Goal: Task Accomplishment & Management: Manage account settings

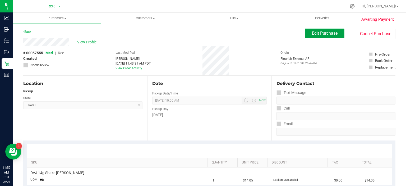
click at [321, 32] on span "Edit Purchase" at bounding box center [325, 33] width 26 height 5
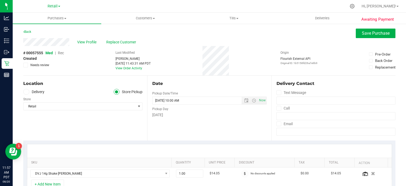
click at [61, 53] on span "Rec" at bounding box center [61, 53] width 6 height 4
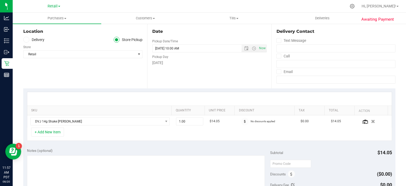
scroll to position [126, 0]
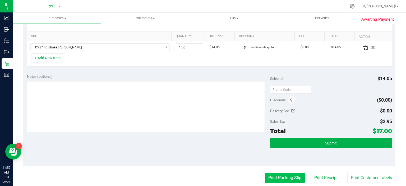
click at [284, 175] on button "Print Packing Slip" at bounding box center [285, 178] width 40 height 10
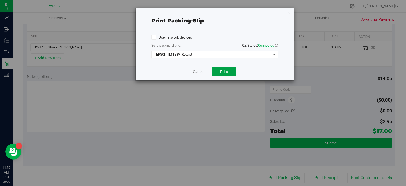
click at [223, 68] on button "Print" at bounding box center [224, 71] width 24 height 9
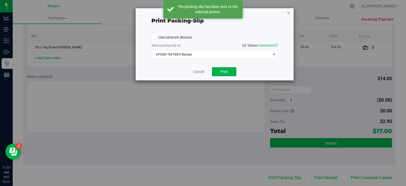
click at [289, 13] on icon "button" at bounding box center [289, 13] width 4 height 6
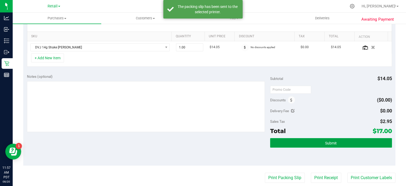
click at [334, 142] on button "Submit" at bounding box center [331, 143] width 122 height 10
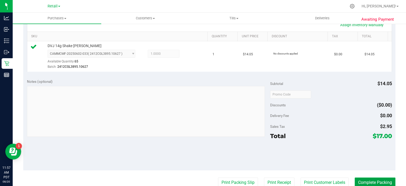
click at [374, 182] on button "Complete Packing" at bounding box center [375, 182] width 41 height 10
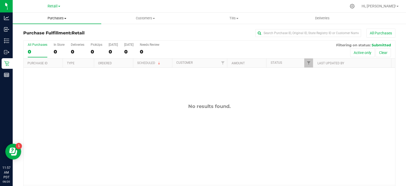
click at [62, 17] on span "Purchases" at bounding box center [57, 18] width 89 height 5
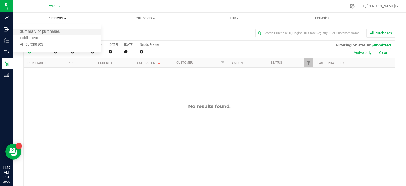
click at [57, 29] on li "Summary of purchases" at bounding box center [57, 32] width 89 height 6
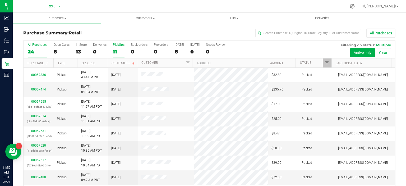
click at [116, 49] on div "11" at bounding box center [119, 52] width 12 height 6
click at [0, 0] on input "PickUps 11" at bounding box center [0, 0] width 0 height 0
click at [125, 61] on link "Scheduled" at bounding box center [124, 63] width 24 height 4
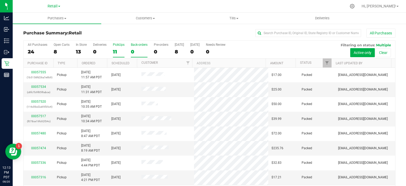
click at [132, 49] on div "0" at bounding box center [139, 52] width 17 height 6
click at [0, 0] on input "Back-orders 0" at bounding box center [0, 0] width 0 height 0
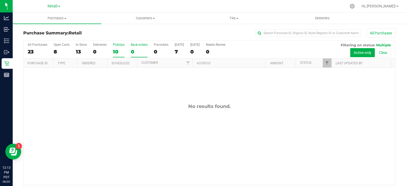
click at [116, 50] on div "10" at bounding box center [119, 52] width 12 height 6
click at [0, 0] on input "PickUps 10" at bounding box center [0, 0] width 0 height 0
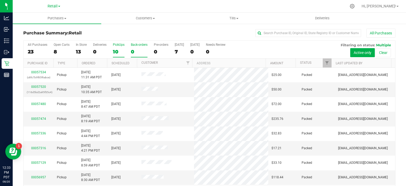
click at [133, 49] on div "0" at bounding box center [139, 52] width 17 height 6
click at [0, 0] on input "Back-orders 0" at bounding box center [0, 0] width 0 height 0
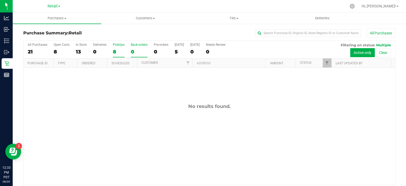
click at [117, 50] on div "8" at bounding box center [119, 52] width 12 height 6
click at [0, 0] on input "PickUps 8" at bounding box center [0, 0] width 0 height 0
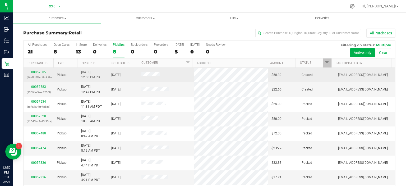
click at [42, 70] on link "00057585" at bounding box center [38, 72] width 15 height 4
click at [40, 71] on link "00057585" at bounding box center [38, 72] width 15 height 4
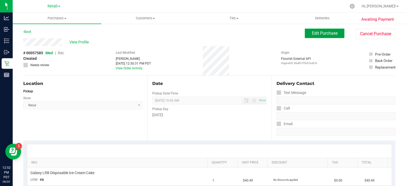
click at [325, 34] on span "Edit Purchase" at bounding box center [325, 33] width 26 height 5
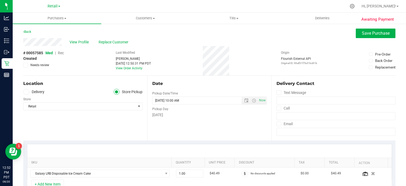
click at [64, 51] on div "# 00057585 Med | Rec Created Needs review" at bounding box center [43, 58] width 41 height 17
click at [61, 53] on span "Rec" at bounding box center [61, 53] width 6 height 4
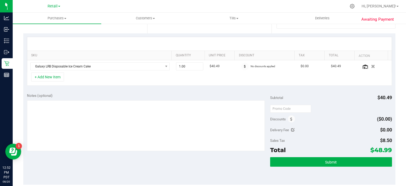
scroll to position [119, 0]
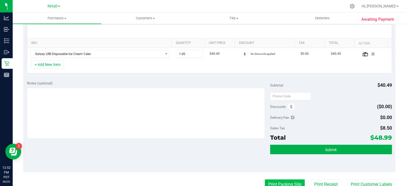
click at [278, 181] on button "Print Packing Slip" at bounding box center [285, 184] width 40 height 10
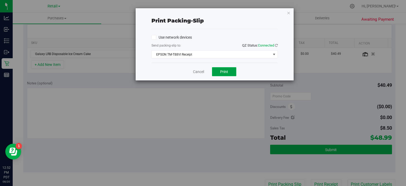
click at [223, 71] on span "Print" at bounding box center [224, 72] width 8 height 4
click at [292, 3] on div "Print packing-slip Use network devices Send packing-slip to: QZ Status: Connect…" at bounding box center [205, 93] width 410 height 186
click at [288, 11] on icon "button" at bounding box center [289, 13] width 4 height 6
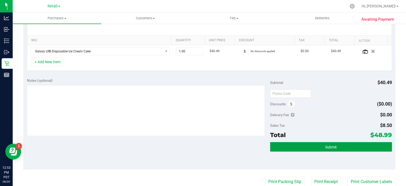
click at [321, 147] on button "Submit" at bounding box center [331, 147] width 122 height 10
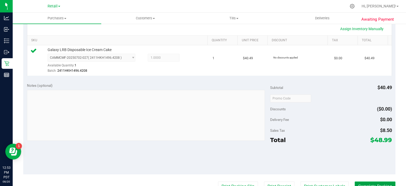
click at [367, 182] on button "Complete Packing" at bounding box center [375, 186] width 41 height 10
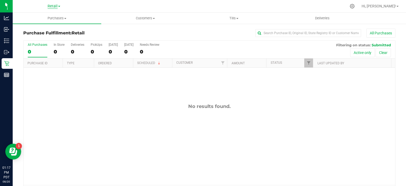
click at [57, 8] on span "Retail" at bounding box center [53, 6] width 10 height 5
click at [45, 17] on link "Manufacturing" at bounding box center [53, 18] width 77 height 7
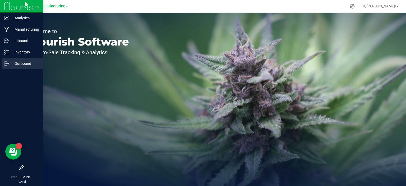
click at [8, 62] on icon at bounding box center [6, 63] width 5 height 5
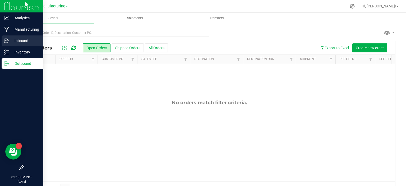
click at [26, 41] on p "Inbound" at bounding box center [25, 41] width 32 height 6
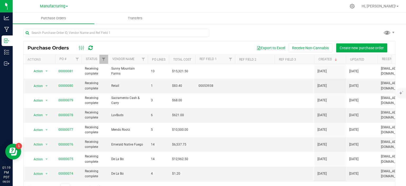
click at [224, 6] on div at bounding box center [221, 6] width 252 height 10
click at [60, 7] on span "Manufacturing" at bounding box center [52, 6] width 25 height 5
click at [26, 25] on link "Retail" at bounding box center [53, 25] width 77 height 7
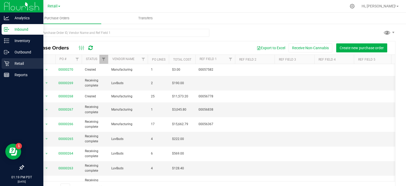
click at [3, 64] on div "Retail" at bounding box center [23, 63] width 42 height 11
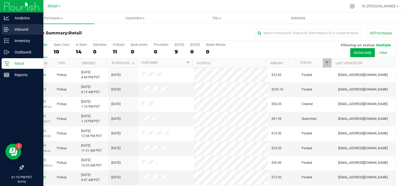
click at [24, 30] on p "Inbound" at bounding box center [25, 29] width 32 height 6
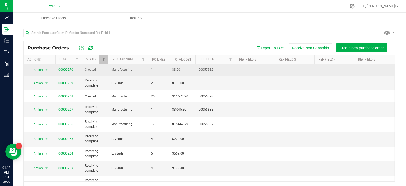
click at [64, 69] on link "00000270" at bounding box center [65, 70] width 15 height 4
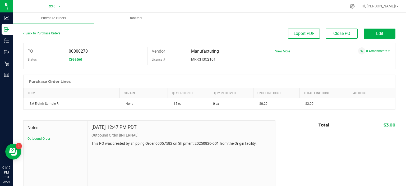
click at [37, 32] on link "Back to Purchase Orders" at bounding box center [41, 33] width 37 height 4
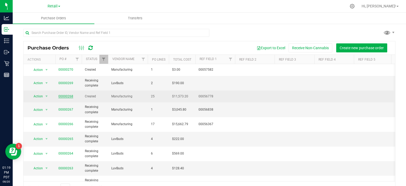
click at [66, 95] on link "00000268" at bounding box center [65, 96] width 15 height 4
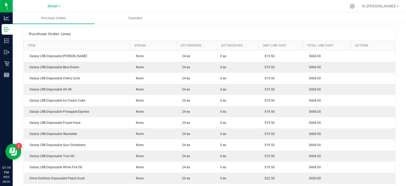
scroll to position [1, 0]
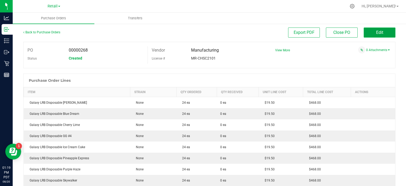
click at [378, 32] on span "Edit" at bounding box center [379, 32] width 7 height 5
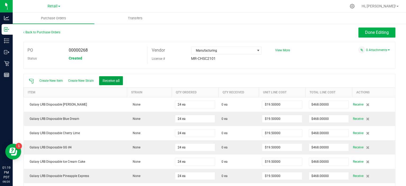
click at [118, 78] on button "Receive all" at bounding box center [111, 80] width 24 height 9
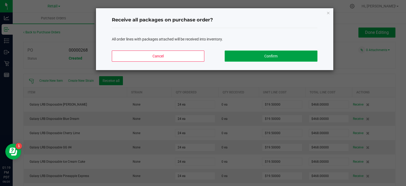
click at [278, 57] on button "Confirm" at bounding box center [271, 55] width 93 height 11
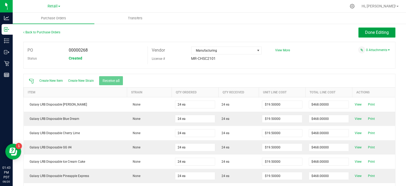
click at [387, 27] on button "Done Editing" at bounding box center [376, 32] width 37 height 10
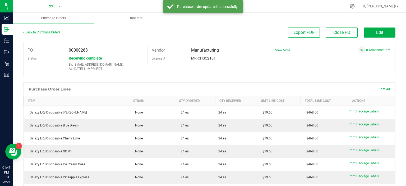
click at [42, 33] on link "Back to Purchase Orders" at bounding box center [41, 32] width 37 height 4
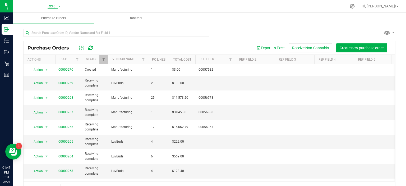
click at [55, 4] on span "Retail" at bounding box center [53, 6] width 10 height 5
click at [53, 18] on link "Manufacturing" at bounding box center [53, 18] width 77 height 7
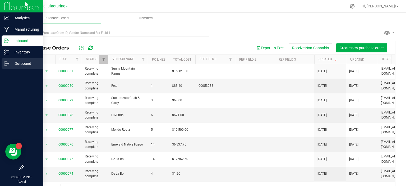
click at [16, 63] on p "Outbound" at bounding box center [25, 63] width 32 height 6
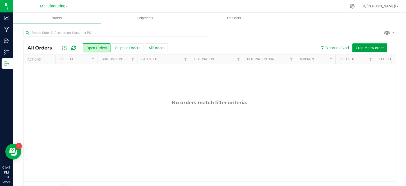
click at [358, 47] on span "Create new order" at bounding box center [370, 48] width 28 height 4
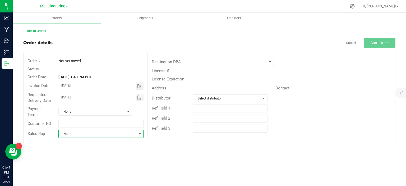
click at [86, 134] on span "None" at bounding box center [98, 133] width 78 height 7
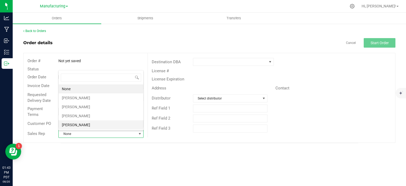
scroll to position [8, 84]
click at [88, 113] on li "Kassie Robertson" at bounding box center [101, 115] width 85 height 9
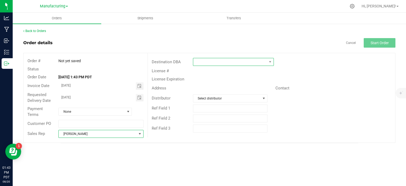
click at [195, 59] on span at bounding box center [230, 61] width 74 height 7
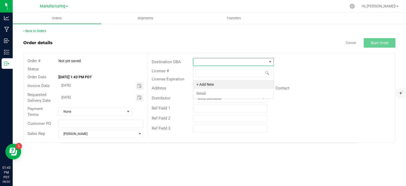
scroll to position [8, 81]
click at [207, 93] on li "Retail" at bounding box center [233, 93] width 80 height 9
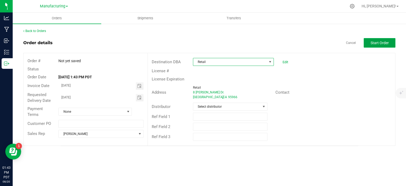
click at [386, 43] on span "Start Order" at bounding box center [380, 43] width 18 height 4
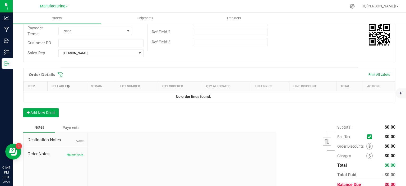
scroll to position [106, 0]
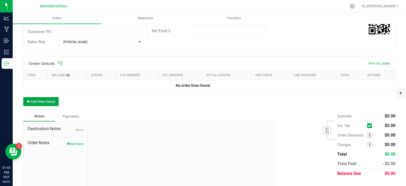
click at [40, 97] on button "Add New Detail" at bounding box center [40, 101] width 35 height 9
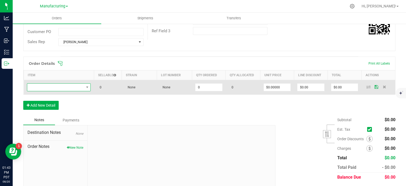
click at [45, 90] on span "NO DATA FOUND" at bounding box center [55, 87] width 57 height 7
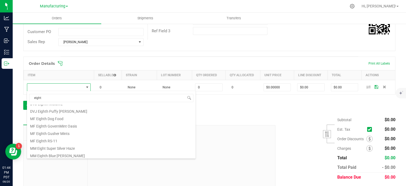
scroll to position [42, 0]
type input "e"
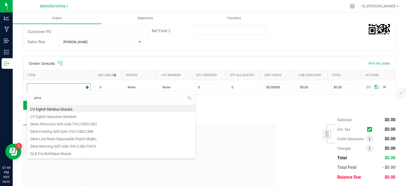
type input "ghost"
click at [100, 109] on li "Ghost D9 Disposable Black Mamba" at bounding box center [111, 108] width 169 height 7
type input "0 ea"
type input "$33.88000"
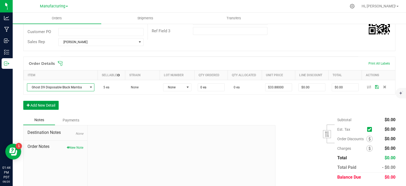
click at [54, 108] on button "Add New Detail" at bounding box center [40, 105] width 35 height 9
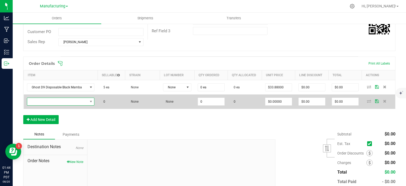
click at [73, 101] on span "NO DATA FOUND" at bounding box center [57, 101] width 61 height 7
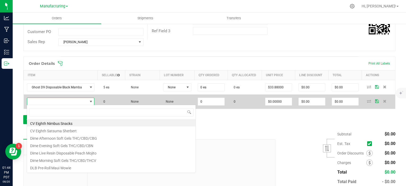
scroll to position [8, 66]
type input "ghost"
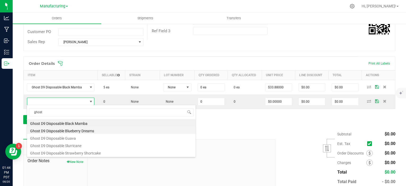
click at [55, 129] on li "Ghost D9 Disposable Blueberry Dreams" at bounding box center [111, 129] width 169 height 7
type input "0 ea"
type input "$33.88000"
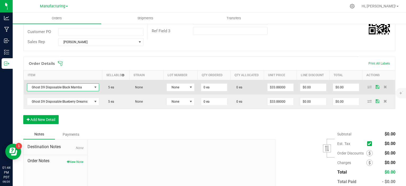
click at [87, 84] on span "Ghost D9 Disposable Black Mamba" at bounding box center [59, 87] width 65 height 7
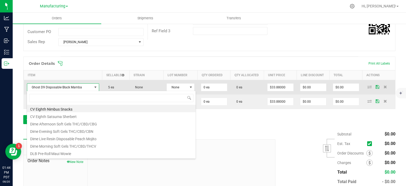
scroll to position [8, 71]
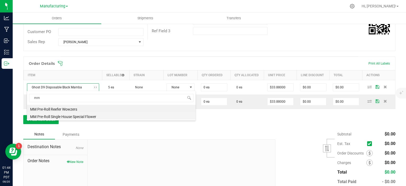
type input "m"
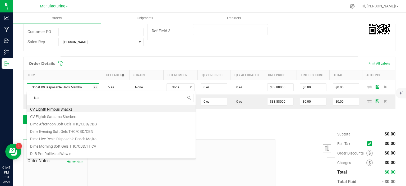
type input "kush"
click at [59, 131] on li "Kushcups Medium Roast" at bounding box center [111, 130] width 169 height 7
type input "$16.53000"
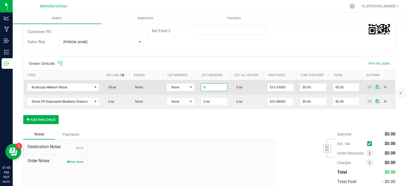
click at [210, 89] on input "0" at bounding box center [214, 87] width 26 height 7
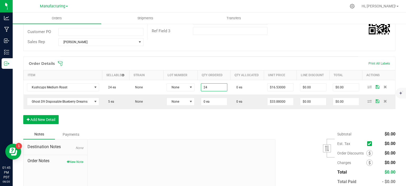
type input "24 ea"
type input "$396.72"
click at [234, 128] on div "Order Details Print All Labels Item Sellable Strain Lot Number Qty Ordered Qty …" at bounding box center [209, 93] width 372 height 73
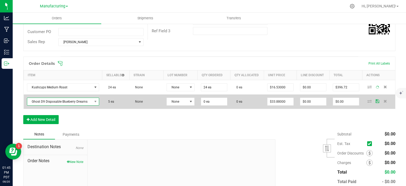
click at [52, 102] on span "Ghost D9 Disposable Blueberry Dreams" at bounding box center [59, 101] width 65 height 7
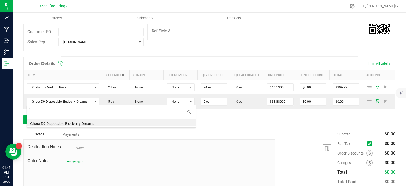
click at [58, 113] on input at bounding box center [111, 112] width 164 height 8
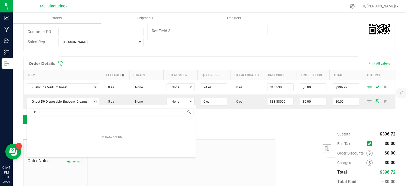
type input "k"
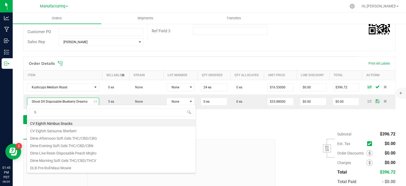
type input "3.5"
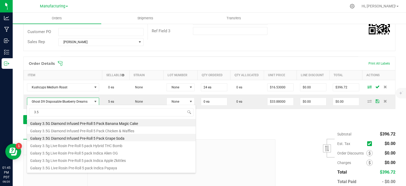
click at [123, 138] on li "Galaxy 3.5G Diamond Infused Pre-Roll 5 Pack Grape Soda" at bounding box center [111, 137] width 169 height 7
type input "$35.54000"
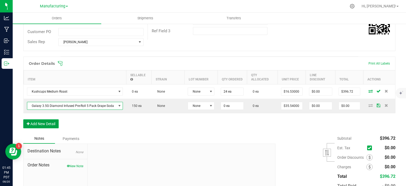
click at [55, 122] on button "Add New Detail" at bounding box center [40, 123] width 35 height 9
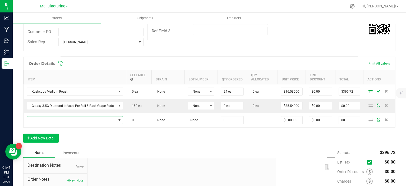
click at [57, 118] on span "NO DATA FOUND" at bounding box center [71, 119] width 89 height 7
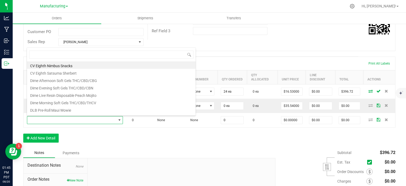
scroll to position [8, 94]
type input "3.5"
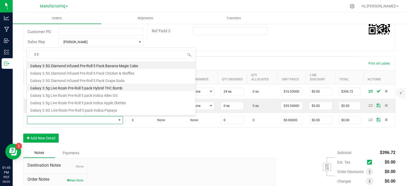
scroll to position [26, 0]
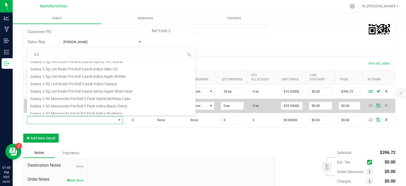
click at [119, 104] on li "Galaxy 3.5G Moonrocks Pre-Roll 5 Pack Indica Black Cherry" at bounding box center [111, 105] width 169 height 7
type input "0 ea"
type input "$35.54000"
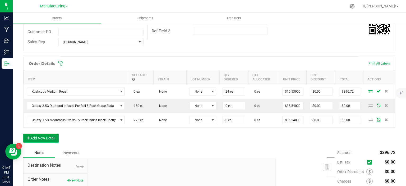
click at [46, 140] on button "Add New Detail" at bounding box center [40, 137] width 35 height 9
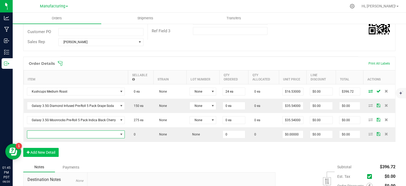
click at [49, 134] on span "NO DATA FOUND" at bounding box center [72, 134] width 91 height 7
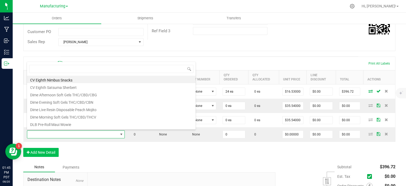
scroll to position [8, 97]
type input "3.5"
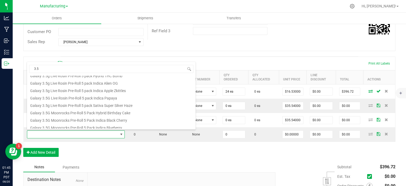
scroll to position [51, 0]
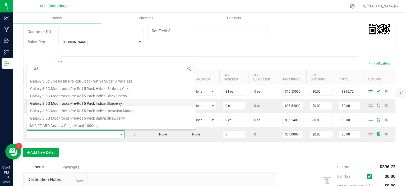
click at [96, 100] on li "Galaxy 3.5G Moonrocks Pre-Roll 5 Pack Indica Blueberry" at bounding box center [111, 102] width 169 height 7
type input "0 ea"
type input "$35.54000"
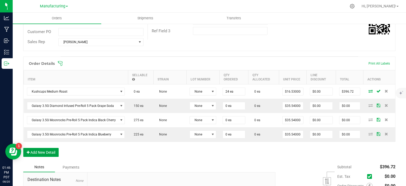
click at [45, 151] on button "Add New Detail" at bounding box center [40, 152] width 35 height 9
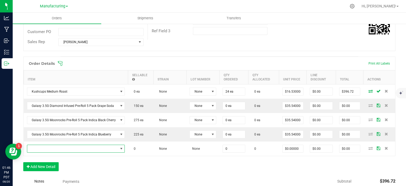
click at [53, 149] on span "NO DATA FOUND" at bounding box center [72, 148] width 91 height 7
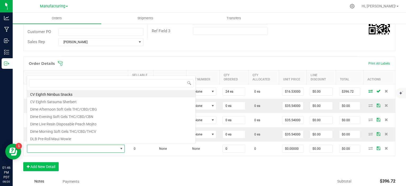
scroll to position [8, 97]
type input "3.5"
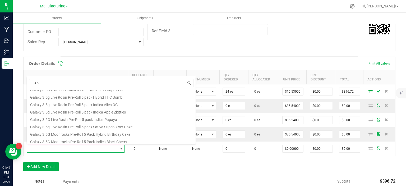
scroll to position [51, 0]
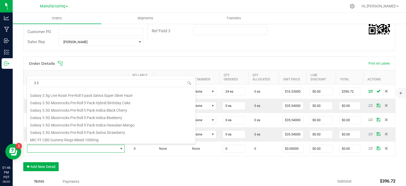
click at [86, 127] on li "Galaxy 3.5G Moonrocks Pre-Roll 5 Pack Indica Hawaiian Mango" at bounding box center [111, 124] width 169 height 7
type input "0 ea"
type input "$35.54000"
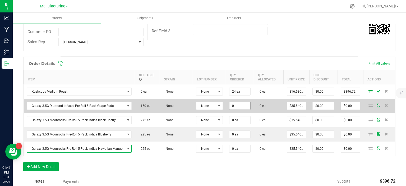
click at [233, 105] on input "0" at bounding box center [239, 105] width 21 height 7
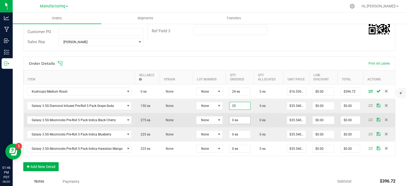
type input "25 ea"
type input "$888.50"
click at [239, 122] on input "0" at bounding box center [239, 119] width 21 height 7
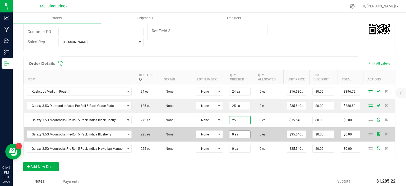
type input "25 ea"
type input "$888.50"
click at [242, 131] on input "0" at bounding box center [239, 134] width 21 height 7
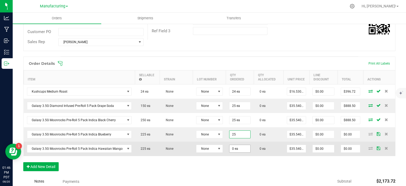
type input "25 ea"
type input "$888.50"
click at [240, 147] on input "0" at bounding box center [239, 148] width 21 height 7
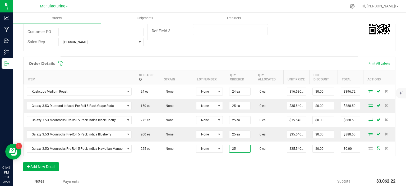
type input "25 ea"
type input "$888.50"
click at [241, 164] on div "Order Details Print All Labels Item Sellable Strain Lot Number Qty Ordered Qty …" at bounding box center [209, 117] width 372 height 120
click at [48, 164] on button "Add New Detail" at bounding box center [40, 166] width 35 height 9
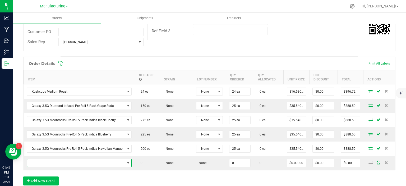
click at [48, 164] on span "NO DATA FOUND" at bounding box center [76, 162] width 98 height 7
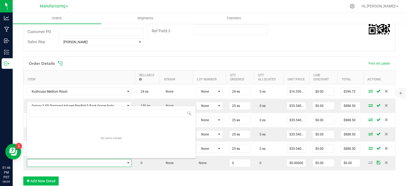
scroll to position [8, 103]
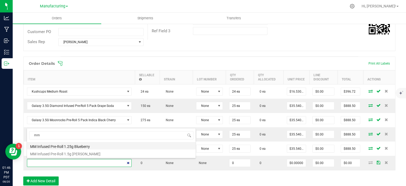
type input "m"
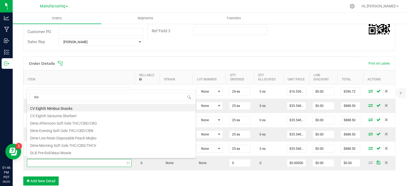
type input "diam"
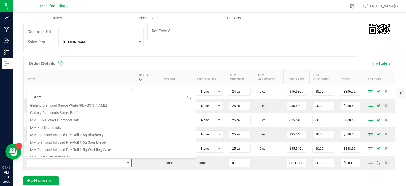
scroll to position [43, 0]
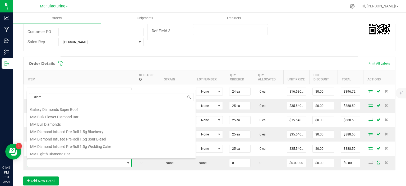
click at [121, 129] on li "MM Diamond Infused Pre-Roll 1.5g Blueberry" at bounding box center [111, 130] width 169 height 7
type input "0 ea"
type input "$21.49000"
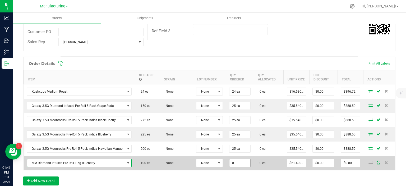
click at [237, 162] on input "0" at bounding box center [239, 162] width 21 height 7
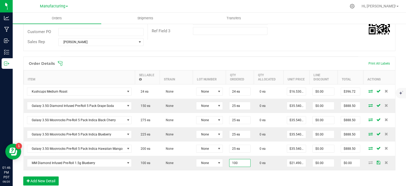
type input "100 ea"
type input "$2,149.00"
click at [222, 179] on div "Order Details Print All Labels Item Sellable Strain Lot Number Qty Ordered Qty …" at bounding box center [209, 124] width 372 height 134
click at [54, 179] on button "Add New Detail" at bounding box center [40, 180] width 35 height 9
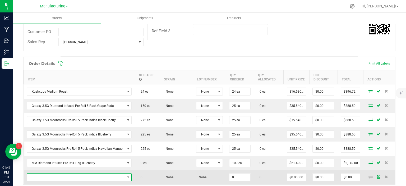
click at [62, 173] on span "NO DATA FOUND" at bounding box center [76, 176] width 98 height 7
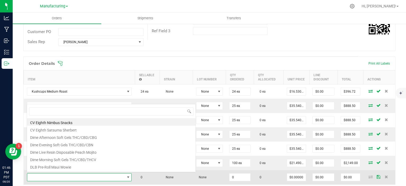
scroll to position [8, 103]
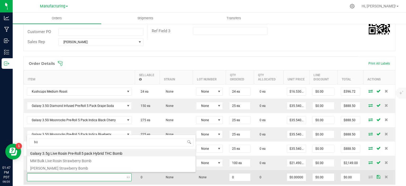
type input "b"
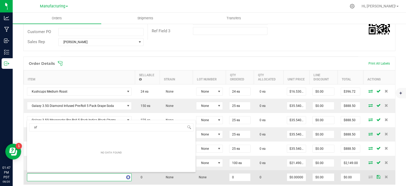
type input "a"
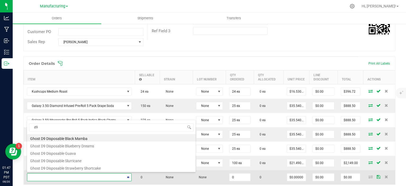
type input "d"
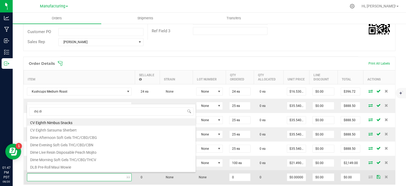
type input "dvj dis"
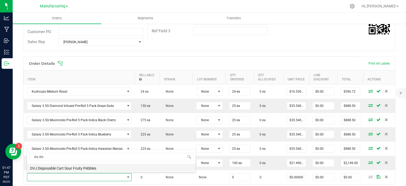
click at [66, 169] on li "DVJ Disposable Cart Sour Fruity Pebbles" at bounding box center [111, 167] width 169 height 7
type input "0 ea"
type input "$30.58000"
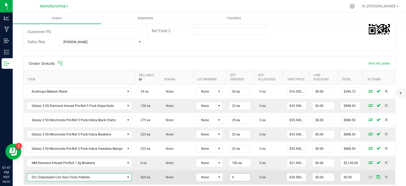
click at [237, 176] on input "0" at bounding box center [239, 176] width 21 height 7
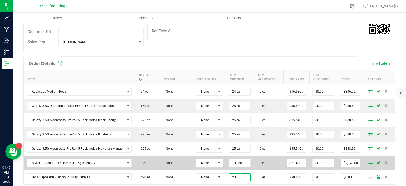
type input "200 ea"
type input "$6,116.00"
click at [272, 165] on td "0 ea" at bounding box center [269, 163] width 30 height 14
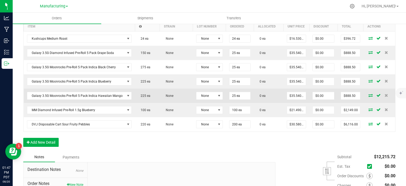
scroll to position [185, 0]
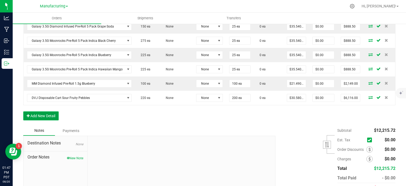
click at [47, 111] on button "Add New Detail" at bounding box center [40, 115] width 35 height 9
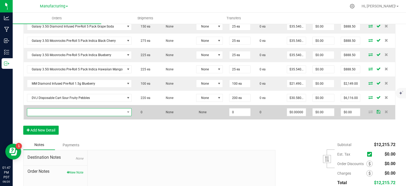
click at [52, 112] on span "NO DATA FOUND" at bounding box center [76, 111] width 98 height 7
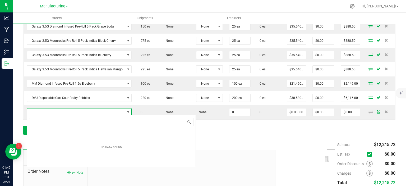
scroll to position [8, 103]
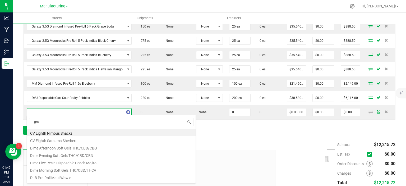
type input "gram"
click at [54, 134] on li "DVJ Gram Gorgon" at bounding box center [111, 132] width 169 height 7
type input "0 ea"
type input "$8.26000"
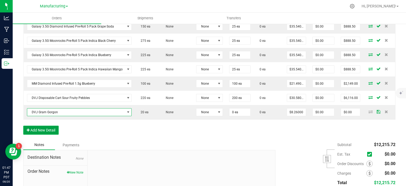
click at [45, 126] on button "Add New Detail" at bounding box center [40, 130] width 35 height 9
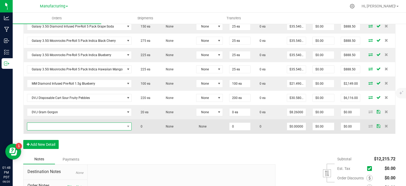
click at [45, 125] on span "NO DATA FOUND" at bounding box center [76, 126] width 98 height 7
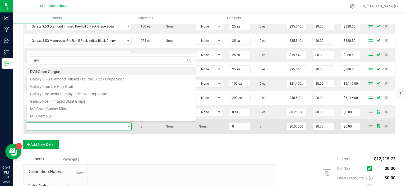
type input "gram"
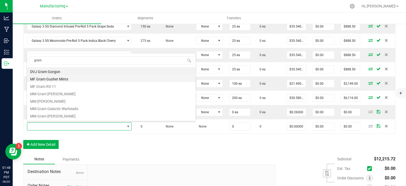
click at [62, 77] on li "MF Gram Gusher Mints" at bounding box center [111, 78] width 169 height 7
type input "0 ea"
type input "$6.25000"
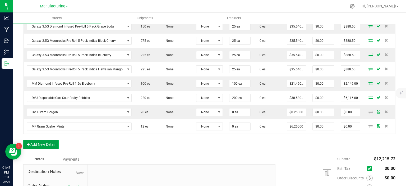
click at [38, 144] on button "Add New Detail" at bounding box center [40, 144] width 35 height 9
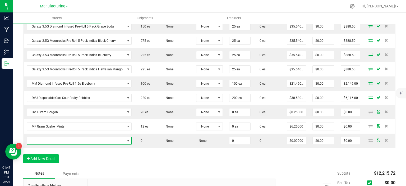
click at [47, 137] on span "NO DATA FOUND" at bounding box center [79, 141] width 105 height 8
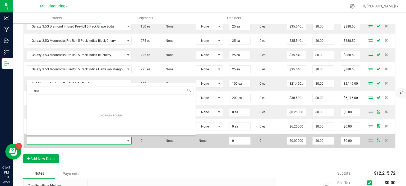
type input "gram"
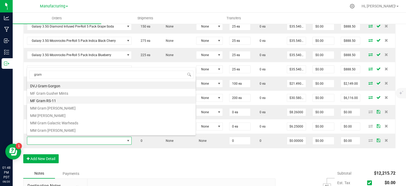
click at [59, 101] on li "MF Gram RS-11" at bounding box center [111, 99] width 169 height 7
type input "0 ea"
type input "$6.25000"
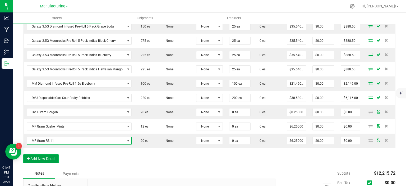
click at [49, 159] on button "Add New Detail" at bounding box center [40, 158] width 35 height 9
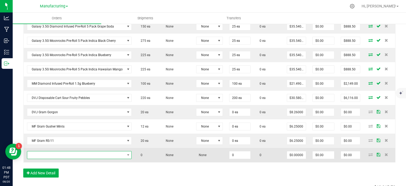
click at [51, 152] on span "NO DATA FOUND" at bounding box center [76, 154] width 98 height 7
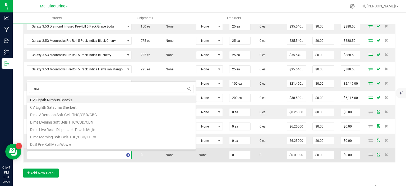
type input "gram"
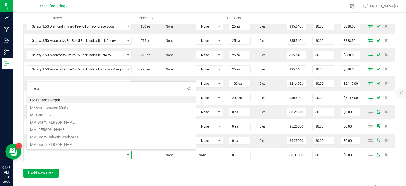
click at [76, 123] on li "MM Gram Donny Burger" at bounding box center [111, 121] width 169 height 7
type input "0 ea"
type input "$17.35000"
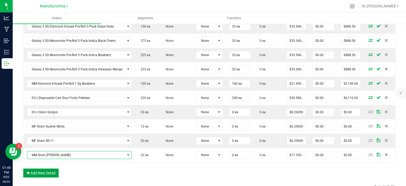
click at [53, 170] on button "Add New Detail" at bounding box center [40, 172] width 35 height 9
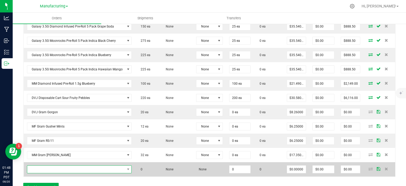
click at [59, 167] on span "NO DATA FOUND" at bounding box center [76, 168] width 98 height 7
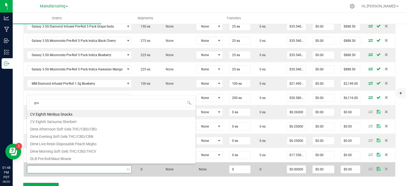
type input "gram"
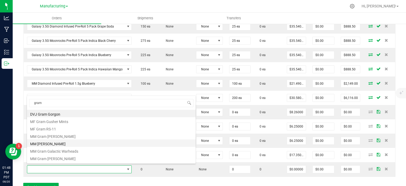
click at [89, 142] on li "MM Gram Figueroa" at bounding box center [111, 142] width 169 height 7
type input "0 ea"
type input "$14.05000"
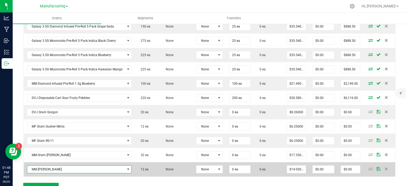
scroll to position [238, 0]
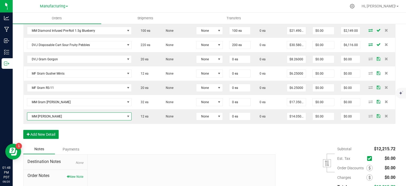
click at [47, 133] on button "Add New Detail" at bounding box center [40, 134] width 35 height 9
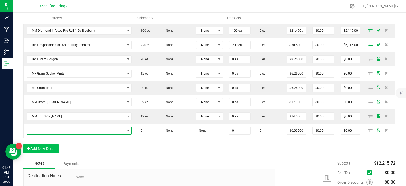
click at [49, 130] on span "NO DATA FOUND" at bounding box center [76, 130] width 98 height 7
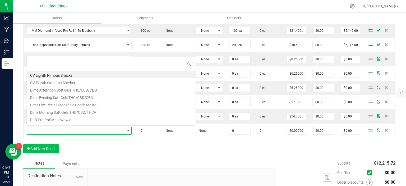
scroll to position [8, 103]
type input "gram"
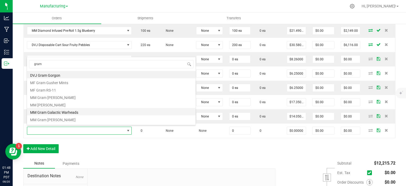
click at [77, 113] on li "MM Gram Galactic Warheads" at bounding box center [111, 111] width 169 height 7
type input "0 ea"
type input "$12.40000"
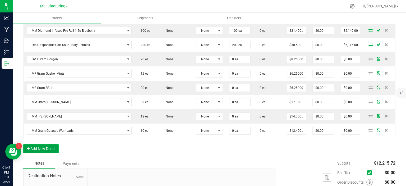
click at [52, 148] on button "Add New Detail" at bounding box center [40, 148] width 35 height 9
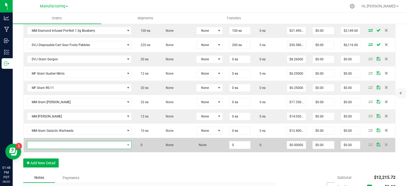
click at [54, 143] on span "NO DATA FOUND" at bounding box center [76, 144] width 98 height 7
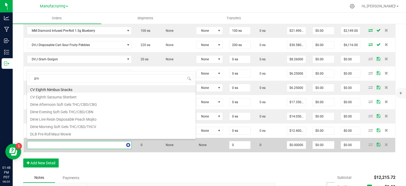
type input "gram"
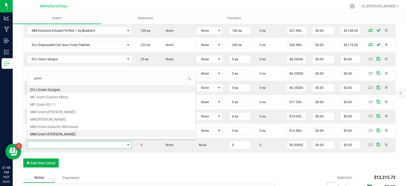
click at [64, 132] on li "MM Gram Gary Payton" at bounding box center [111, 133] width 169 height 7
type input "0 ea"
type input "$12.40000"
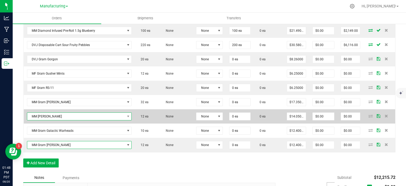
click at [31, 115] on span "MM Gram Figueroa" at bounding box center [76, 116] width 98 height 7
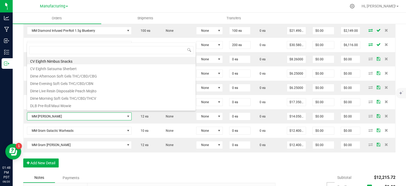
click at [132, 170] on div "Order Details Print All Labels Item Sellable Strain Lot Number Qty Ordered Qty …" at bounding box center [209, 48] width 372 height 248
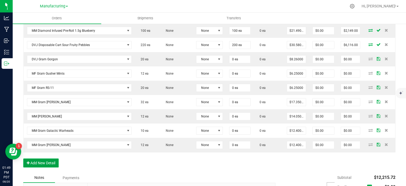
click at [49, 163] on button "Add New Detail" at bounding box center [40, 162] width 35 height 9
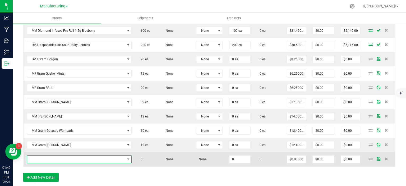
click at [52, 158] on span "NO DATA FOUND" at bounding box center [76, 158] width 98 height 7
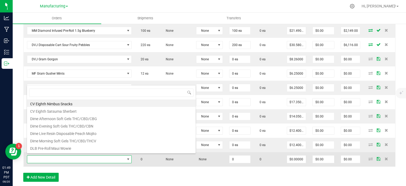
scroll to position [0, 0]
type input "gram"
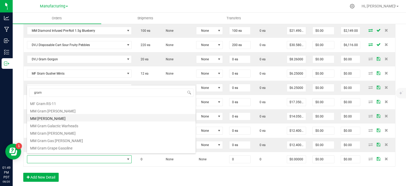
scroll to position [26, 0]
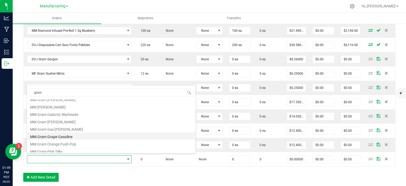
click at [76, 137] on li "MM Gram Grape Gasoline" at bounding box center [111, 135] width 169 height 7
type input "0 ea"
type input "$14.05000"
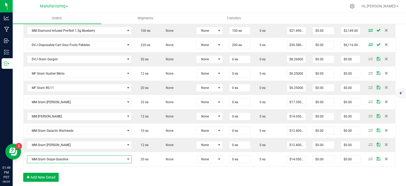
click at [156, 178] on div "Order Details Print All Labels Item Sellable Strain Lot Number Qty Ordered Qty …" at bounding box center [209, 55] width 372 height 262
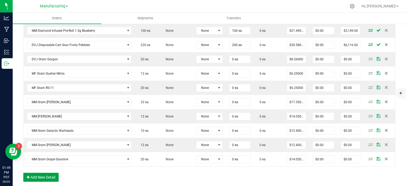
click at [40, 174] on button "Add New Detail" at bounding box center [40, 177] width 35 height 9
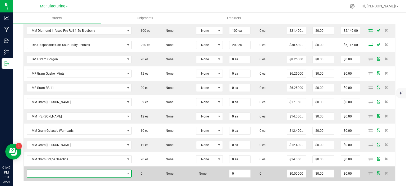
click at [47, 172] on span "NO DATA FOUND" at bounding box center [76, 173] width 98 height 7
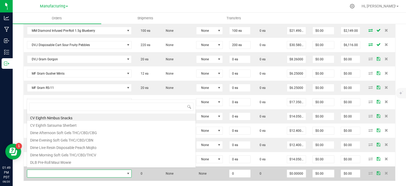
scroll to position [8, 103]
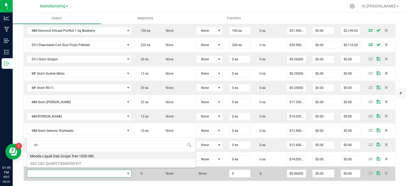
type input "q"
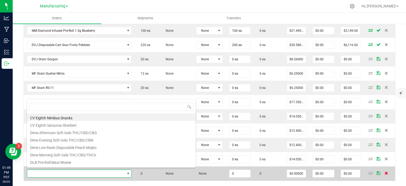
click at [385, 172] on icon at bounding box center [386, 172] width 3 height 3
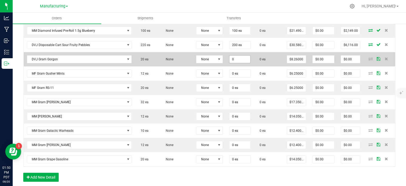
click at [245, 60] on input "0" at bounding box center [239, 59] width 21 height 7
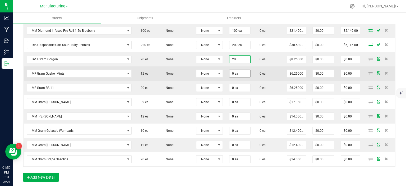
type input "20 ea"
type input "$165.20"
click at [243, 73] on input "0" at bounding box center [239, 73] width 21 height 7
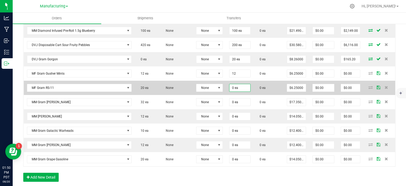
type input "12 ea"
type input "$75.00"
click at [242, 84] on input "0" at bounding box center [239, 87] width 21 height 7
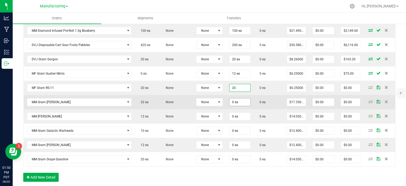
type input "20 ea"
type input "$125.00"
click at [239, 101] on input "0" at bounding box center [239, 101] width 21 height 7
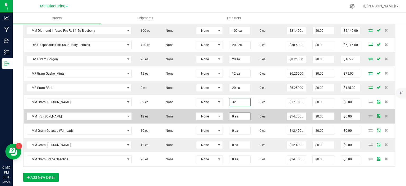
type input "32 ea"
type input "$555.20"
click at [238, 113] on input "0" at bounding box center [239, 116] width 21 height 7
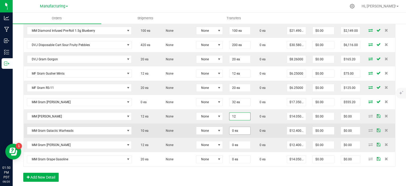
type input "12 ea"
type input "$168.60"
click at [245, 128] on input "0" at bounding box center [239, 130] width 21 height 7
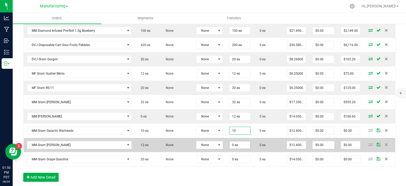
type input "10 ea"
type input "$124.00"
click at [242, 142] on input "0" at bounding box center [239, 144] width 21 height 7
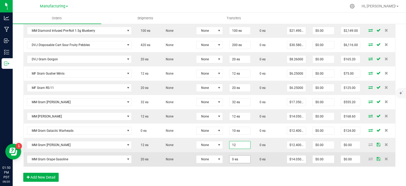
type input "12 ea"
type input "$148.80"
click at [243, 155] on input "0" at bounding box center [239, 158] width 21 height 7
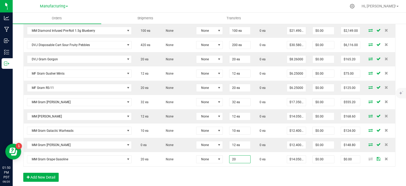
type input "20 ea"
type input "$281.00"
click at [220, 172] on div "Order Details Print All Labels Item Sellable Strain Lot Number Qty Ordered Qty …" at bounding box center [209, 55] width 372 height 262
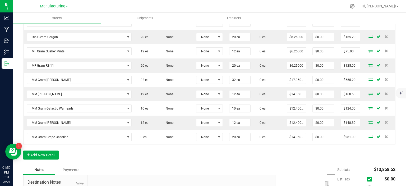
scroll to position [291, 0]
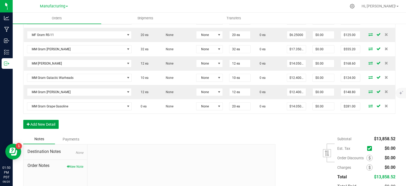
click at [55, 123] on button "Add New Detail" at bounding box center [40, 124] width 35 height 9
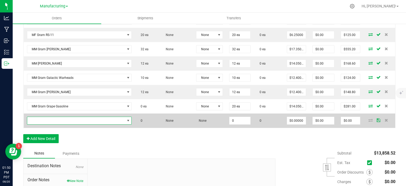
click at [56, 118] on span "NO DATA FOUND" at bounding box center [76, 120] width 98 height 7
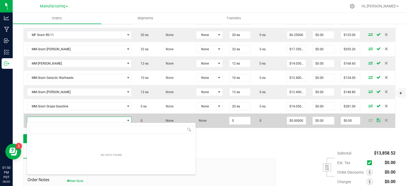
scroll to position [8, 103]
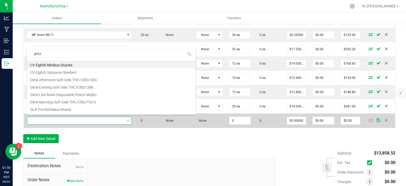
type input "ghost"
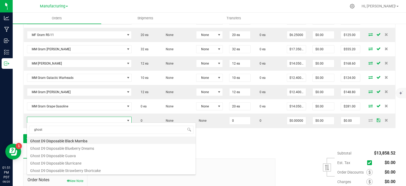
click at [61, 137] on li "Ghost D9 Disposable Black Mamba" at bounding box center [111, 139] width 169 height 7
type input "0 ea"
type input "$33.88000"
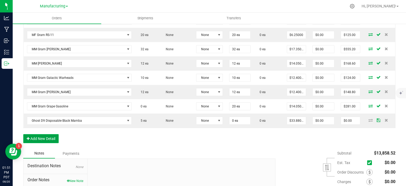
click at [44, 134] on button "Add New Detail" at bounding box center [40, 138] width 35 height 9
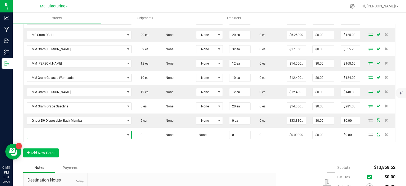
click at [44, 132] on span "NO DATA FOUND" at bounding box center [76, 134] width 98 height 7
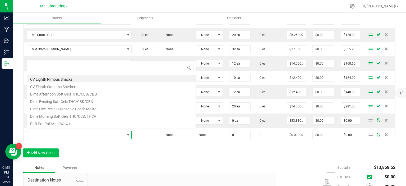
scroll to position [0, 0]
type input "ghost"
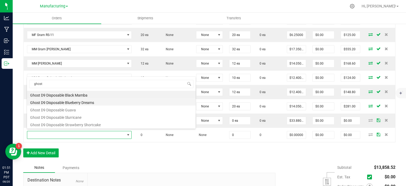
click at [73, 104] on li "Ghost D9 Disposable Blueberry Dreams" at bounding box center [111, 101] width 169 height 7
type input "0 ea"
type input "$33.88000"
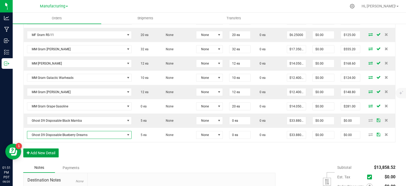
click at [38, 150] on button "Add New Detail" at bounding box center [40, 152] width 35 height 9
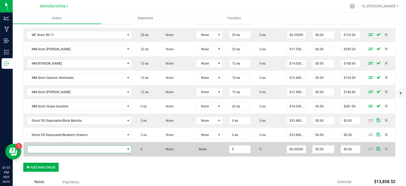
click at [45, 147] on span "NO DATA FOUND" at bounding box center [76, 148] width 98 height 7
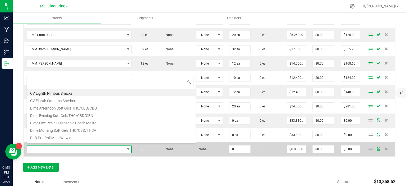
scroll to position [8, 103]
type input "ghost"
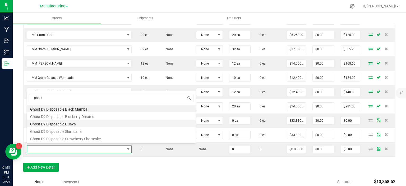
click at [85, 125] on li "Ghost D9 Disposable Guava" at bounding box center [111, 122] width 169 height 7
type input "0 ea"
type input "$33.88000"
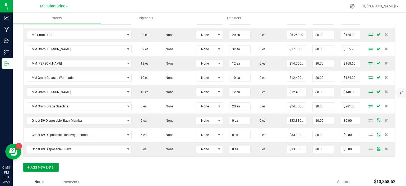
click at [39, 163] on button "Add New Detail" at bounding box center [40, 167] width 35 height 9
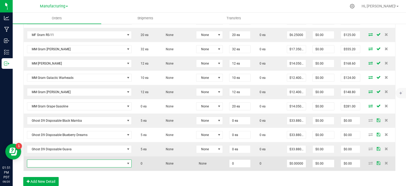
click at [45, 161] on span "NO DATA FOUND" at bounding box center [76, 163] width 98 height 7
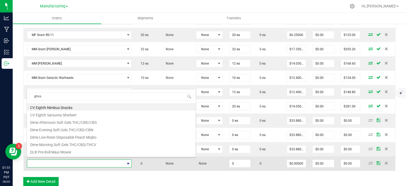
type input "ghost"
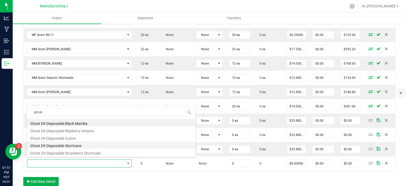
click at [71, 144] on li "Ghost D9 Disposable Slurricane" at bounding box center [111, 144] width 169 height 7
type input "0 ea"
type input "$33.88000"
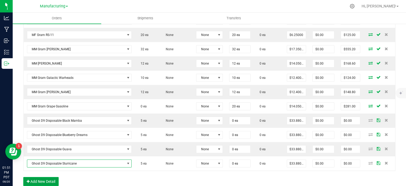
click at [42, 177] on button "Add New Detail" at bounding box center [40, 181] width 35 height 9
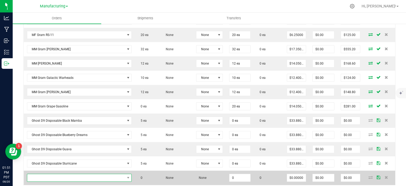
click at [46, 174] on span "NO DATA FOUND" at bounding box center [76, 177] width 98 height 7
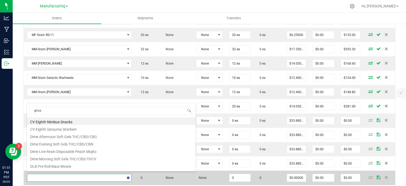
type input "ghost"
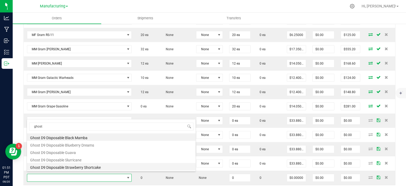
click at [95, 167] on li "Ghost D9 Disposable Strawberry Shortcake" at bounding box center [111, 166] width 169 height 7
type input "0 ea"
type input "$33.88000"
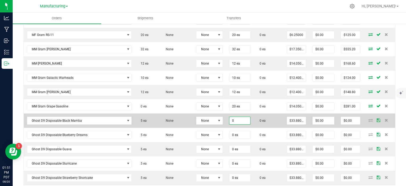
click at [241, 119] on input "0" at bounding box center [239, 120] width 21 height 7
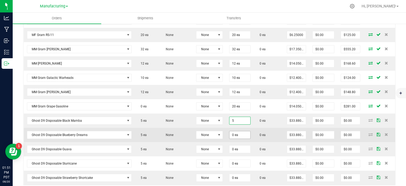
type input "5 ea"
type input "$169.40"
click at [234, 133] on input "0" at bounding box center [239, 134] width 21 height 7
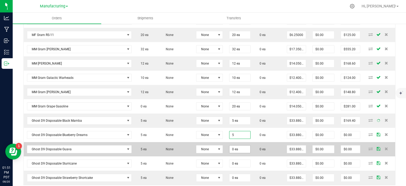
type input "5 ea"
type input "$169.40"
click at [233, 148] on input "0" at bounding box center [239, 148] width 21 height 7
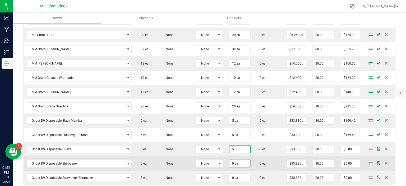
type input "5 ea"
type input "$169.40"
click at [241, 161] on input "0" at bounding box center [239, 163] width 21 height 7
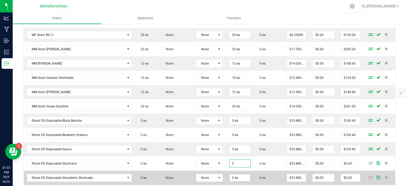
type input "5 ea"
type input "$169.40"
click at [246, 177] on input "0" at bounding box center [239, 177] width 21 height 7
type input "5 ea"
type input "$169.40"
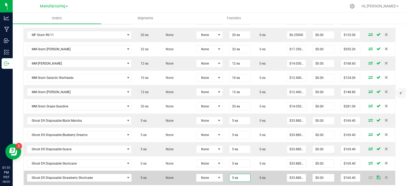
click at [256, 179] on td "0 ea" at bounding box center [269, 178] width 30 height 14
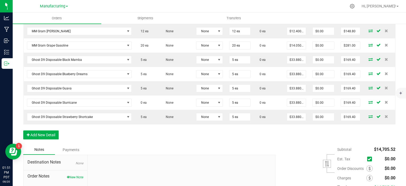
scroll to position [370, 0]
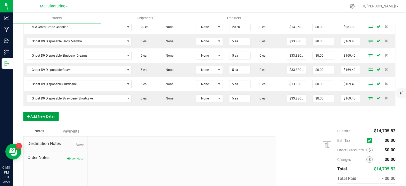
click at [40, 114] on button "Add New Detail" at bounding box center [40, 116] width 35 height 9
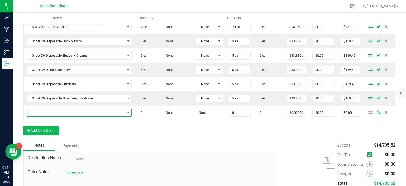
click at [57, 111] on span "NO DATA FOUND" at bounding box center [76, 112] width 98 height 7
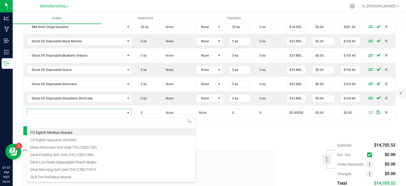
scroll to position [8, 103]
type input "mm gummy"
click at [90, 130] on li "MM Gummy 100mg Bears Semi Sour" at bounding box center [111, 131] width 169 height 7
type input "0 ea"
type input "$15.70000"
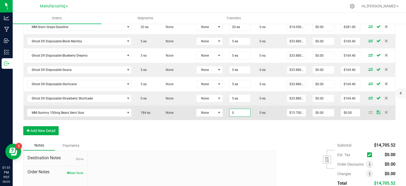
click at [238, 109] on input "0" at bounding box center [239, 112] width 21 height 7
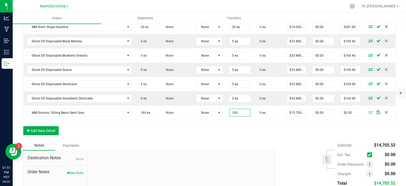
type input "100 ea"
type input "$1,570.00"
click at [54, 127] on button "Add New Detail" at bounding box center [40, 130] width 35 height 9
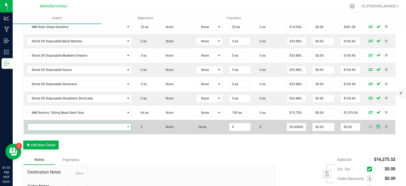
click at [57, 125] on span "NO DATA FOUND" at bounding box center [76, 126] width 98 height 7
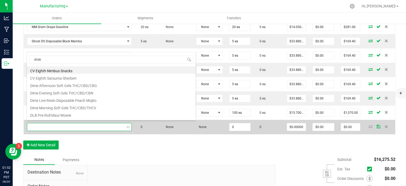
type input "shake"
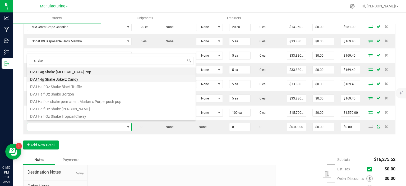
click at [87, 78] on li "DVJ 14g Shake Jokerz Candy" at bounding box center [111, 78] width 169 height 7
type input "0 ea"
type input "$17.35000"
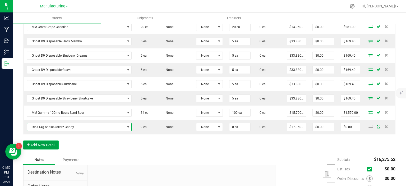
click at [45, 141] on button "Add New Detail" at bounding box center [40, 144] width 35 height 9
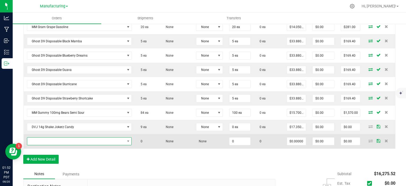
click at [54, 139] on span "NO DATA FOUND" at bounding box center [76, 140] width 98 height 7
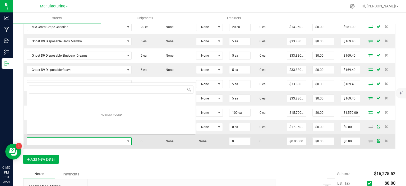
scroll to position [0, 0]
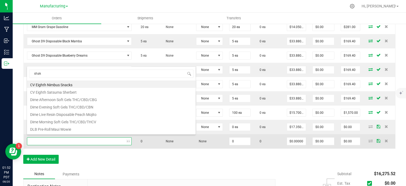
type input "shake"
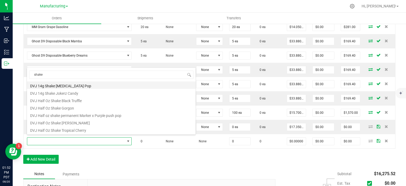
click at [71, 84] on li "DVJ 14g Shake Gastro Pop" at bounding box center [111, 84] width 169 height 7
type input "0 ea"
type input "$20.66000"
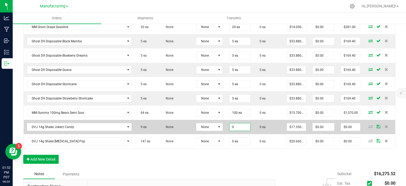
click at [240, 125] on input "0" at bounding box center [239, 126] width 21 height 7
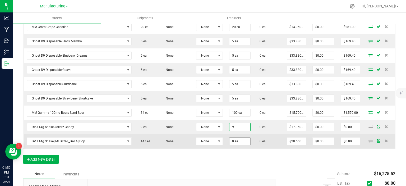
type input "9 ea"
type input "$156.15"
click at [242, 138] on input "0" at bounding box center [239, 140] width 21 height 7
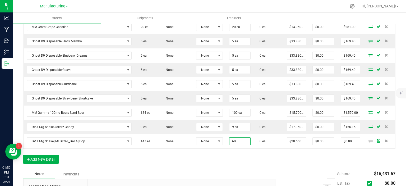
type input "60 ea"
type input "$1,239.60"
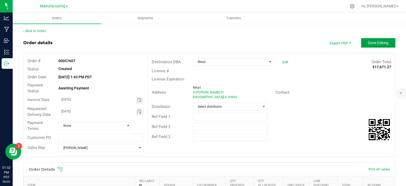
click at [384, 45] on span "Done Editing" at bounding box center [378, 43] width 21 height 4
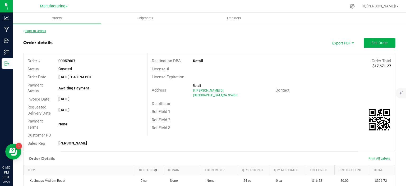
click at [36, 30] on link "Back to Orders" at bounding box center [34, 31] width 23 height 4
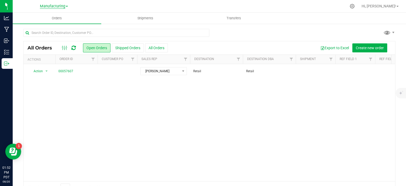
click at [58, 7] on span "Manufacturing" at bounding box center [52, 6] width 25 height 5
click at [32, 25] on link "Retail" at bounding box center [53, 25] width 77 height 7
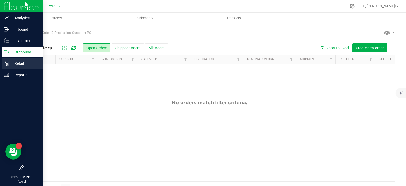
click at [17, 61] on p "Retail" at bounding box center [25, 63] width 32 height 6
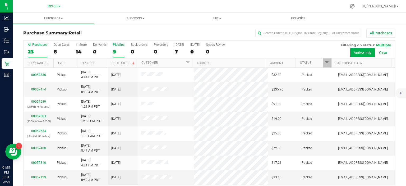
click at [117, 52] on div "9" at bounding box center [119, 52] width 12 height 6
click at [0, 0] on input "PickUps 9" at bounding box center [0, 0] width 0 height 0
click at [126, 62] on link "Scheduled" at bounding box center [124, 63] width 24 height 4
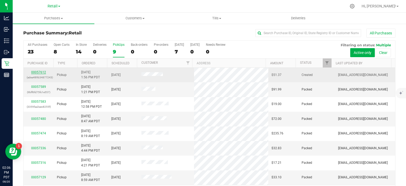
click at [39, 72] on link "00057612" at bounding box center [38, 72] width 15 height 4
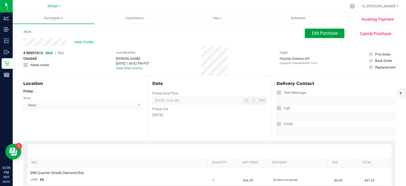
click at [330, 34] on span "Edit Purchase" at bounding box center [325, 33] width 26 height 5
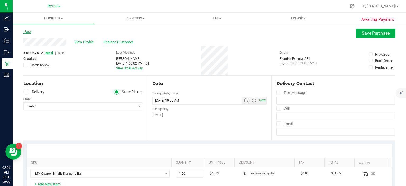
click at [30, 31] on link "Back" at bounding box center [27, 32] width 8 height 4
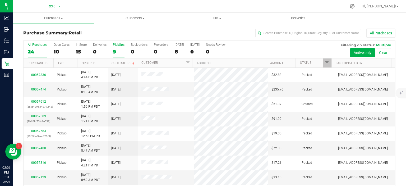
click at [115, 49] on div "9" at bounding box center [119, 52] width 12 height 6
click at [0, 0] on input "PickUps 9" at bounding box center [0, 0] width 0 height 0
click at [131, 62] on span at bounding box center [133, 63] width 4 height 4
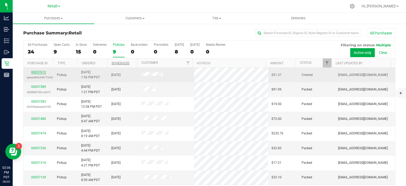
click at [37, 71] on link "00057612" at bounding box center [38, 72] width 15 height 4
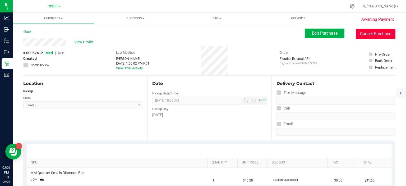
click at [374, 33] on button "Cancel Purchase" at bounding box center [376, 34] width 40 height 10
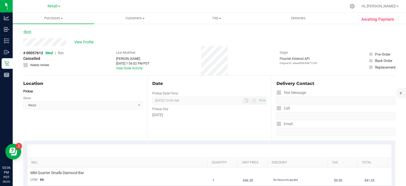
click at [24, 31] on icon at bounding box center [23, 31] width 1 height 3
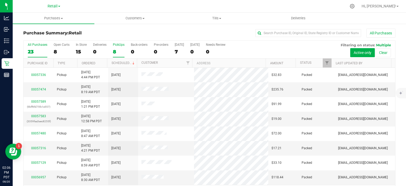
click at [113, 52] on div "8" at bounding box center [119, 52] width 12 height 6
click at [0, 0] on input "PickUps 8" at bounding box center [0, 0] width 0 height 0
click at [125, 63] on link "Scheduled" at bounding box center [124, 63] width 24 height 4
click at [118, 48] on label "PickUps 8" at bounding box center [119, 50] width 12 height 15
click at [0, 0] on input "PickUps 8" at bounding box center [0, 0] width 0 height 0
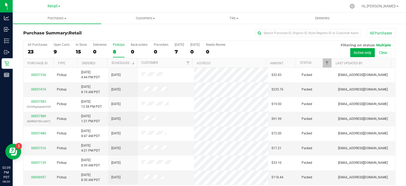
click at [118, 48] on label "PickUps 8" at bounding box center [119, 50] width 12 height 15
click at [0, 0] on input "PickUps 8" at bounding box center [0, 0] width 0 height 0
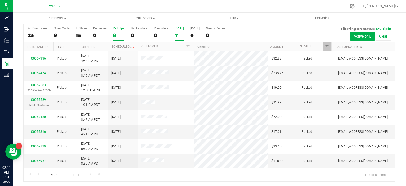
click at [177, 32] on div "7" at bounding box center [179, 35] width 9 height 6
click at [0, 0] on input "[DATE] 7" at bounding box center [0, 0] width 0 height 0
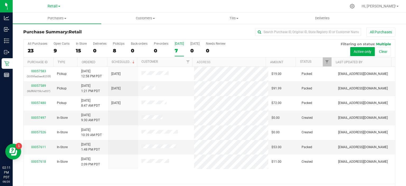
scroll to position [0, 0]
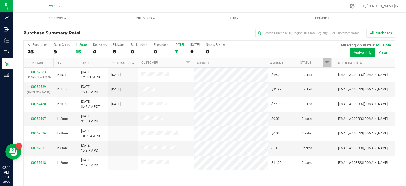
click at [78, 49] on div "15" at bounding box center [81, 52] width 11 height 6
click at [0, 0] on input "In Store 15" at bounding box center [0, 0] width 0 height 0
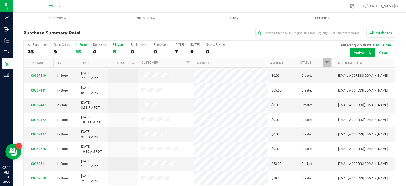
click at [118, 46] on div "PickUps" at bounding box center [119, 45] width 12 height 4
click at [0, 0] on input "PickUps 8" at bounding box center [0, 0] width 0 height 0
